Goal: Browse casually

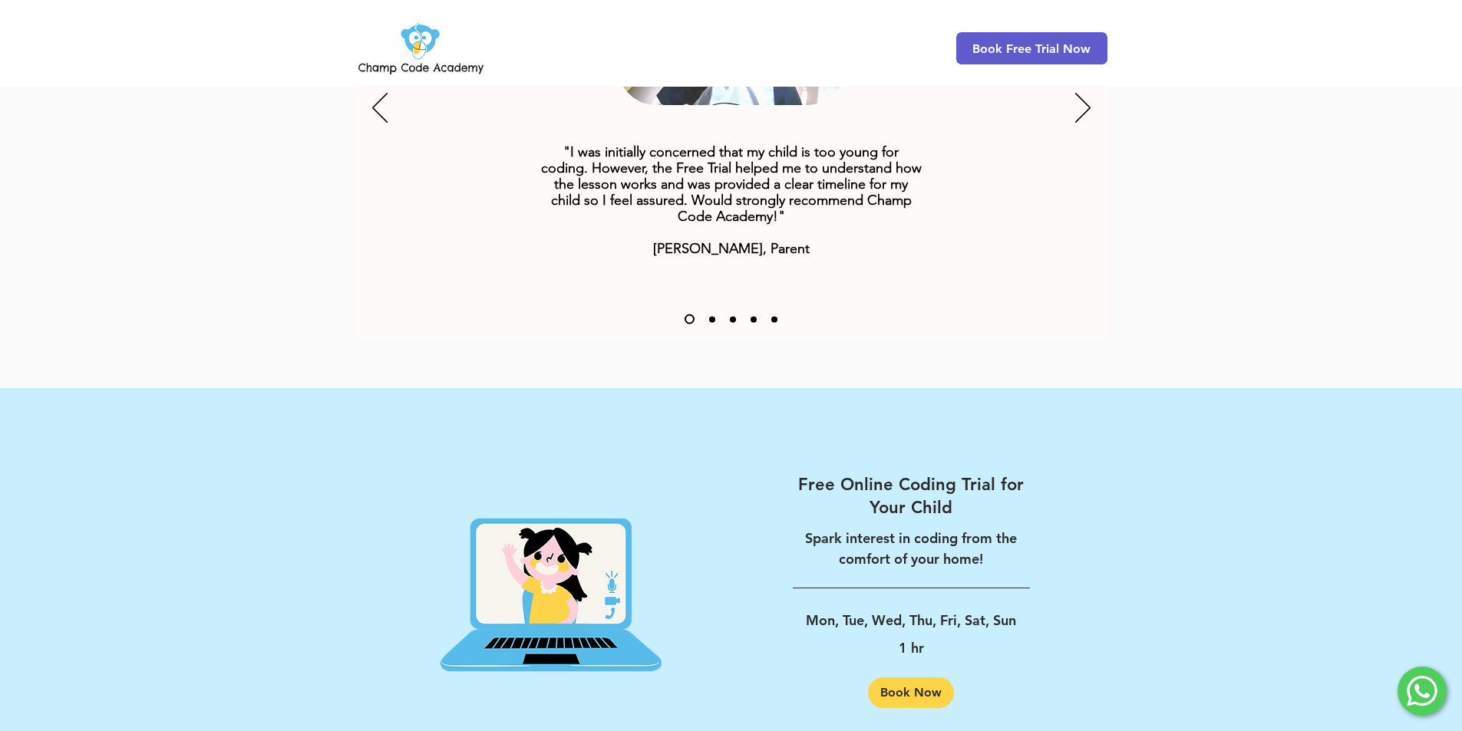
scroll to position [1919, 0]
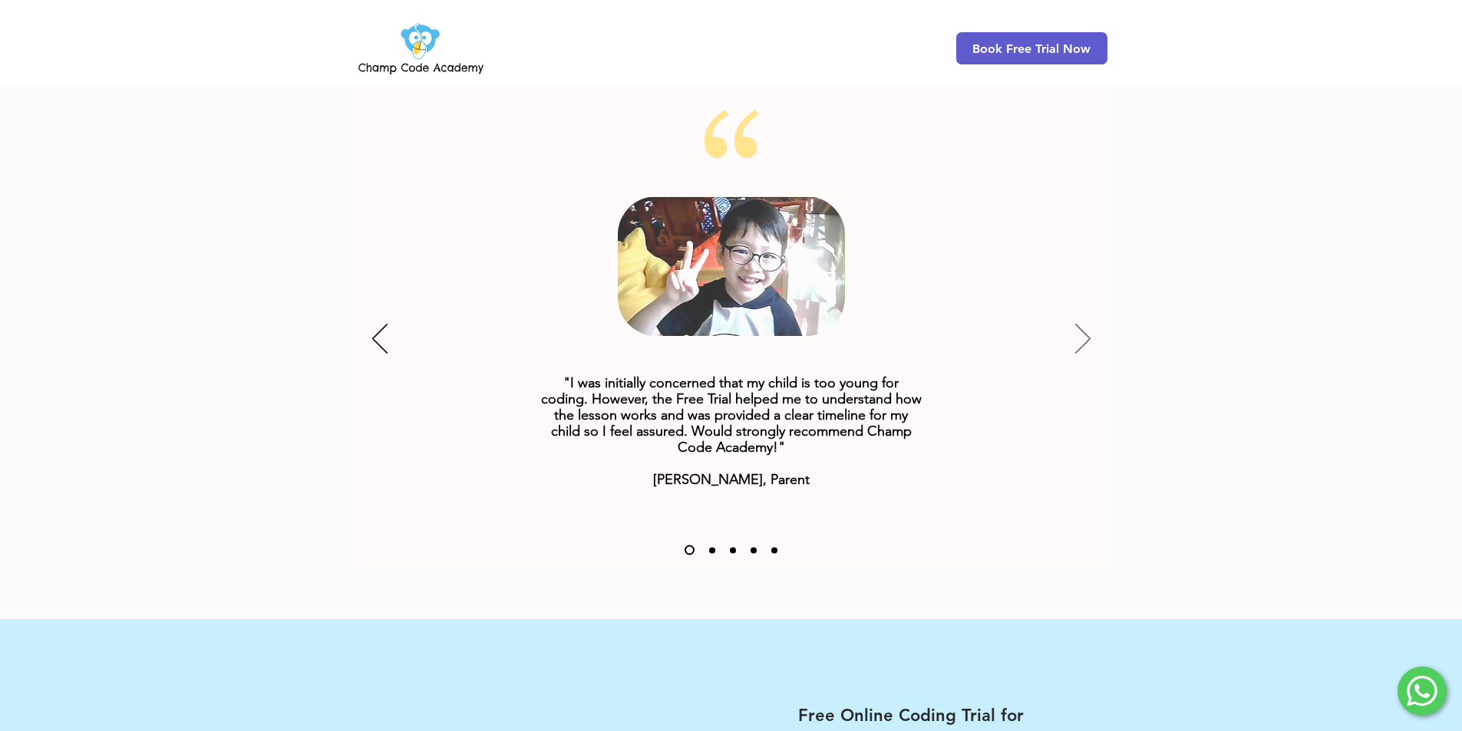
click at [1079, 324] on icon "Next" at bounding box center [1082, 339] width 15 height 30
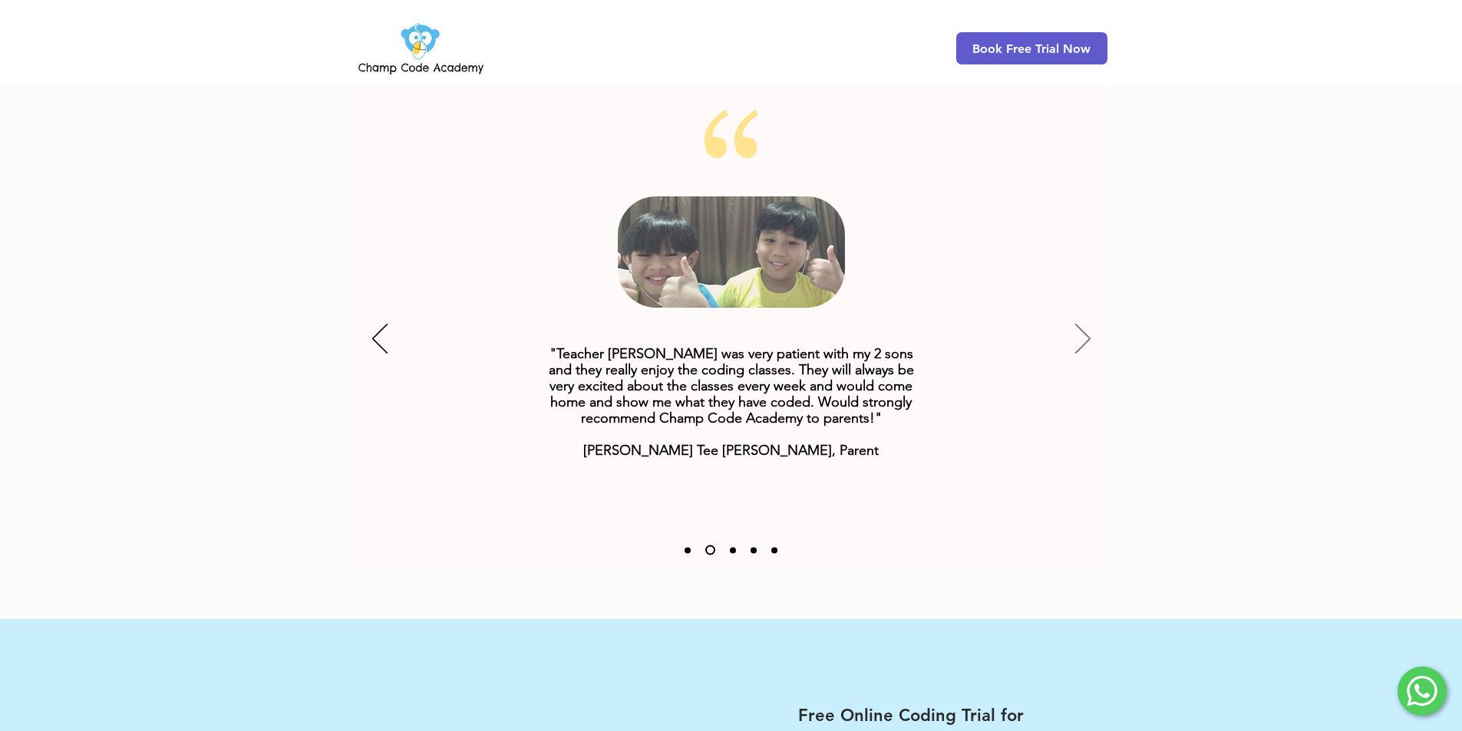
click at [1079, 324] on icon "Next" at bounding box center [1082, 339] width 15 height 30
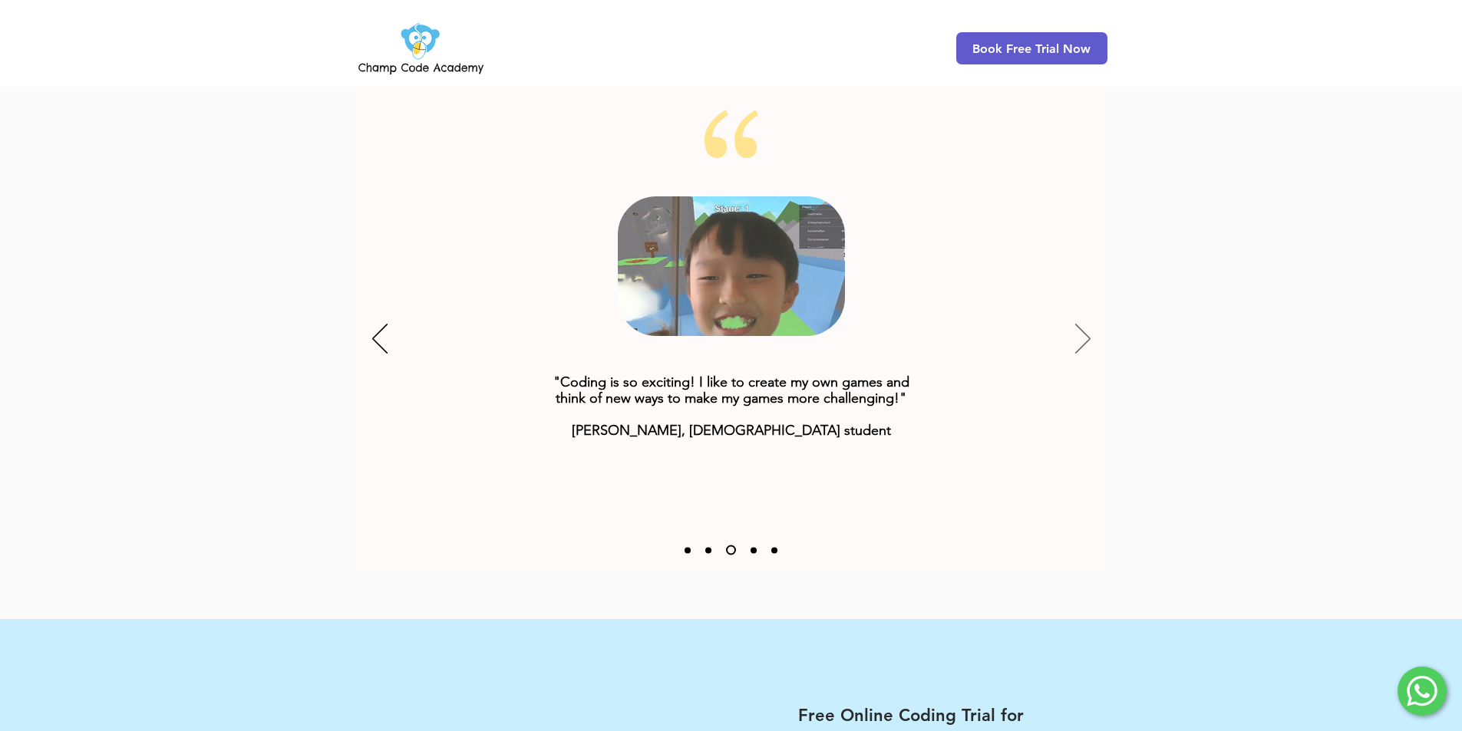
click at [1079, 324] on icon "Next" at bounding box center [1082, 339] width 15 height 30
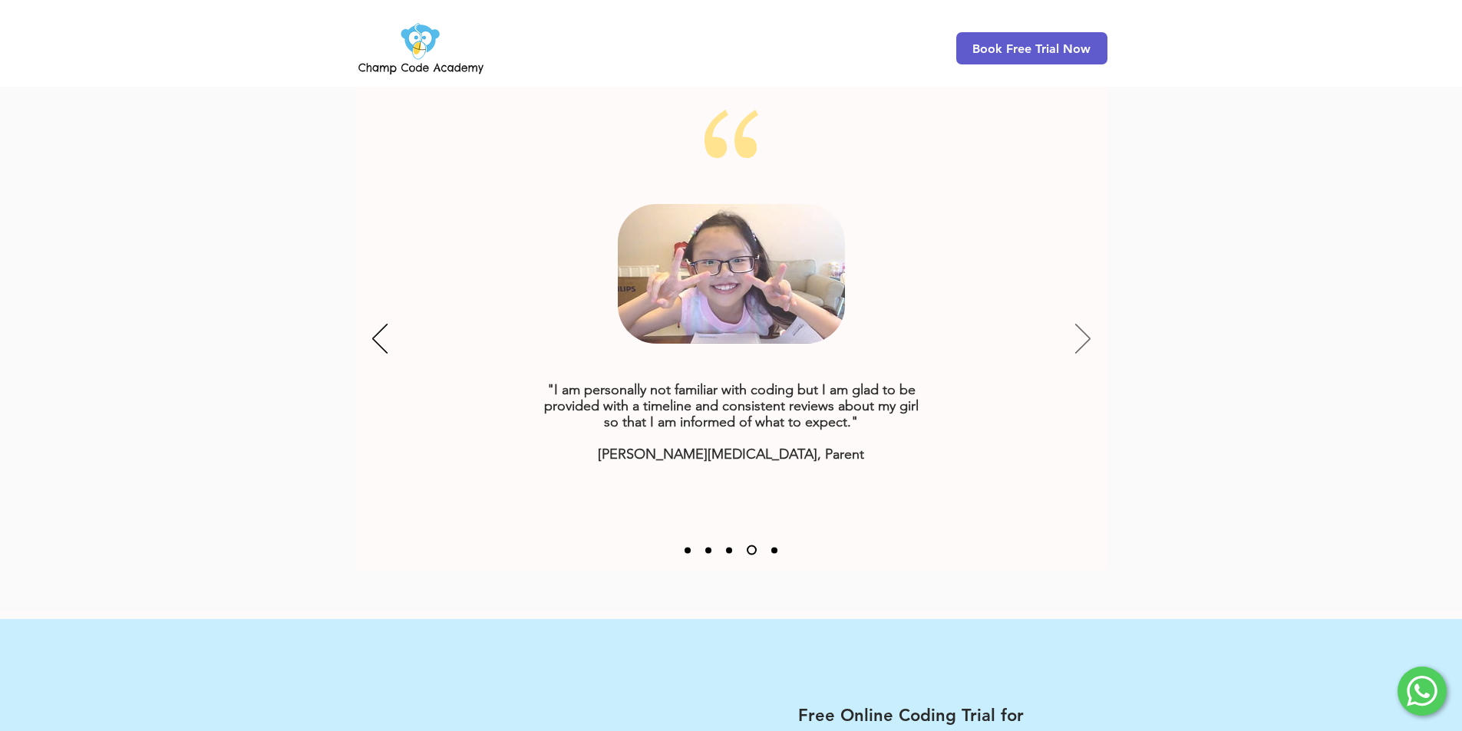
click at [1079, 324] on icon "Next" at bounding box center [1082, 339] width 15 height 30
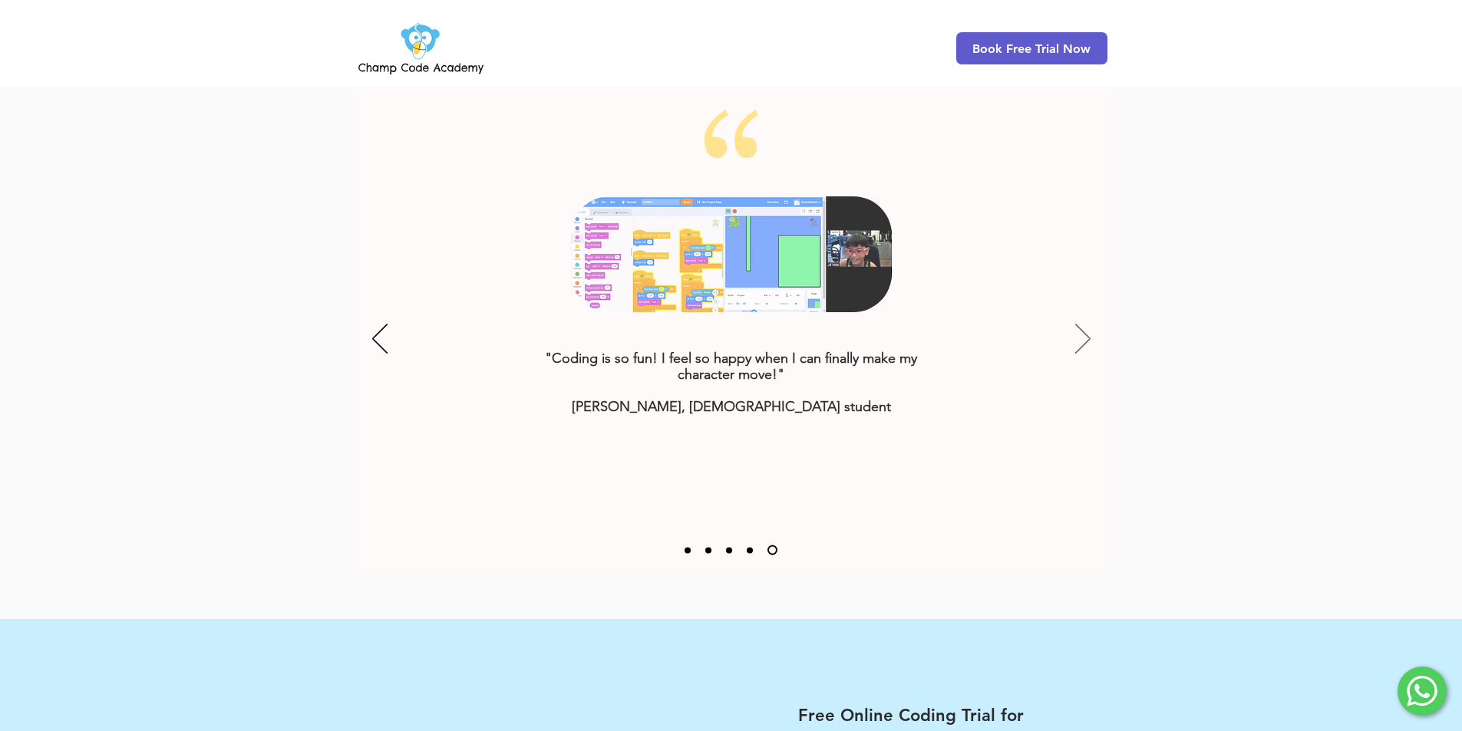
click at [1079, 324] on icon "Next" at bounding box center [1082, 339] width 15 height 30
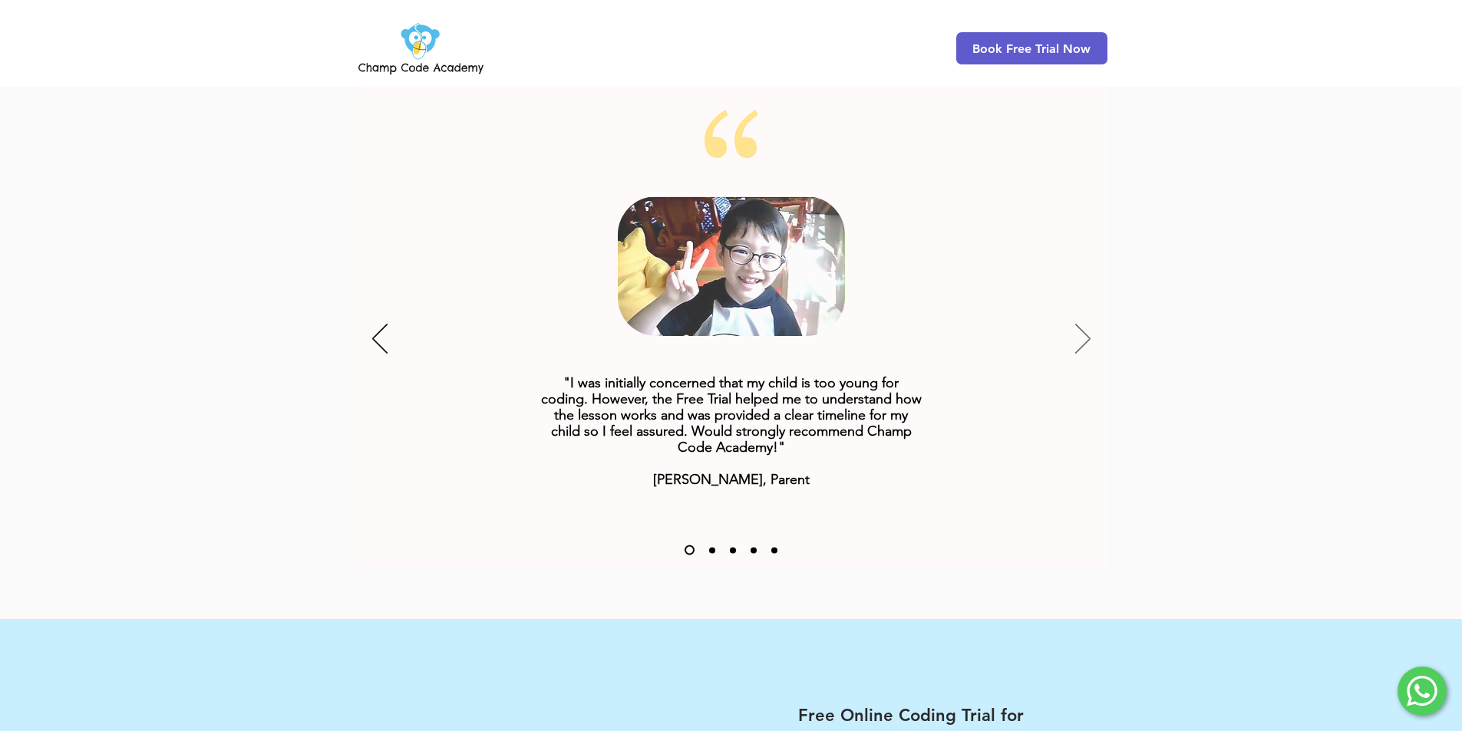
click at [1079, 324] on icon "Next" at bounding box center [1082, 339] width 15 height 30
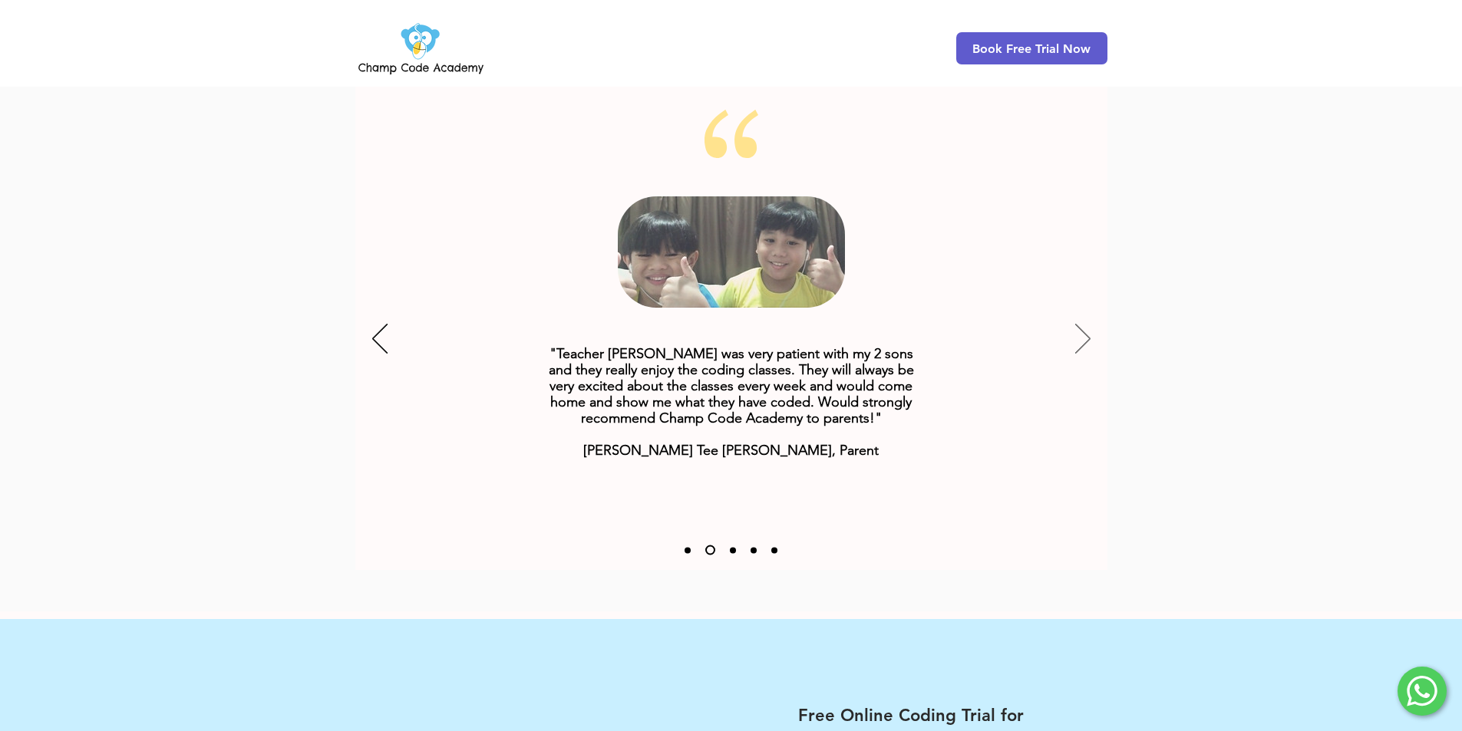
click at [1079, 324] on icon "Next" at bounding box center [1082, 339] width 15 height 30
